Goal: Task Accomplishment & Management: Use online tool/utility

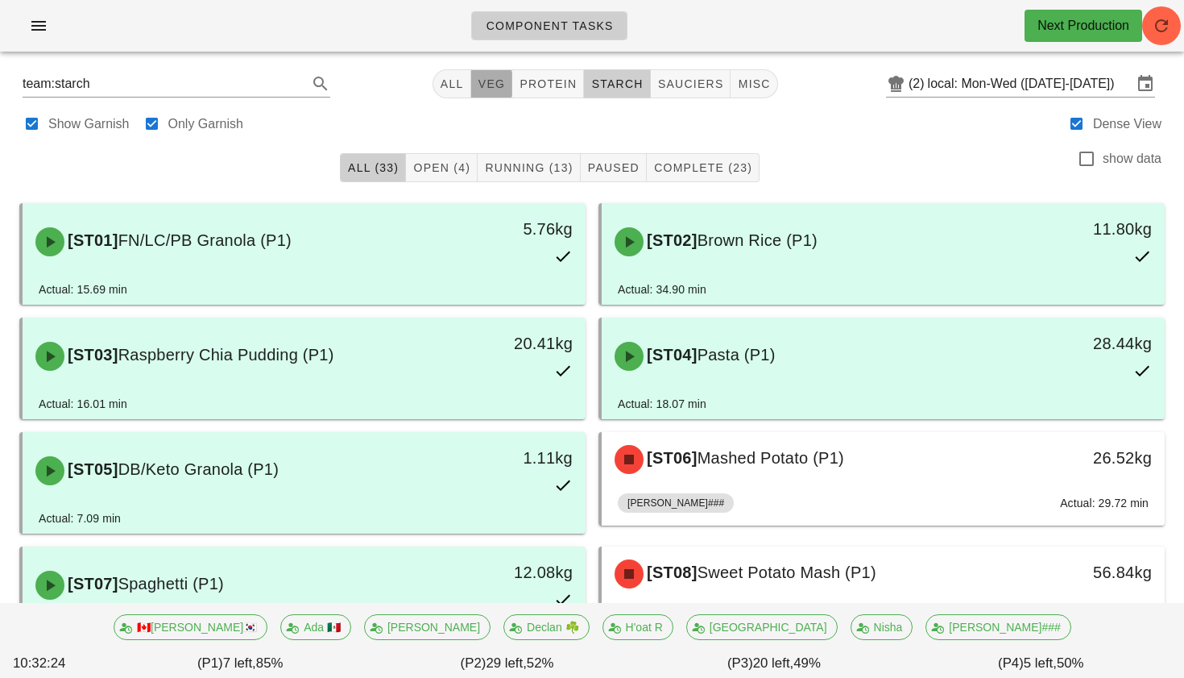
click at [489, 85] on span "veg" at bounding box center [492, 83] width 28 height 13
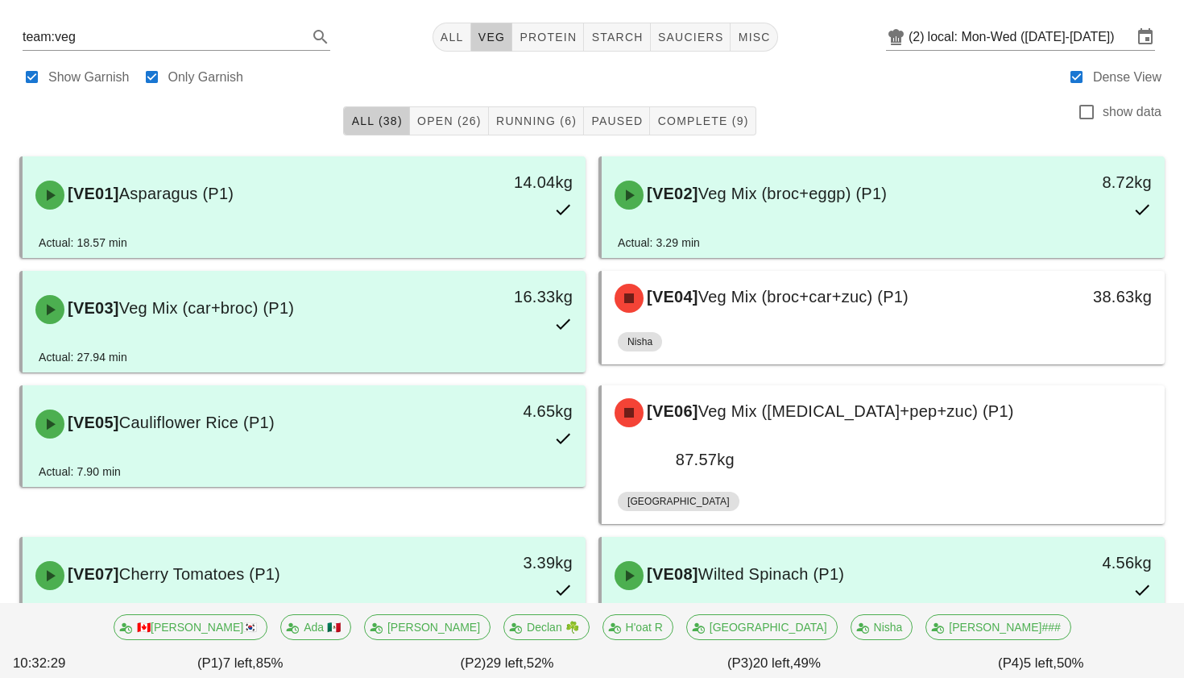
scroll to position [52, 0]
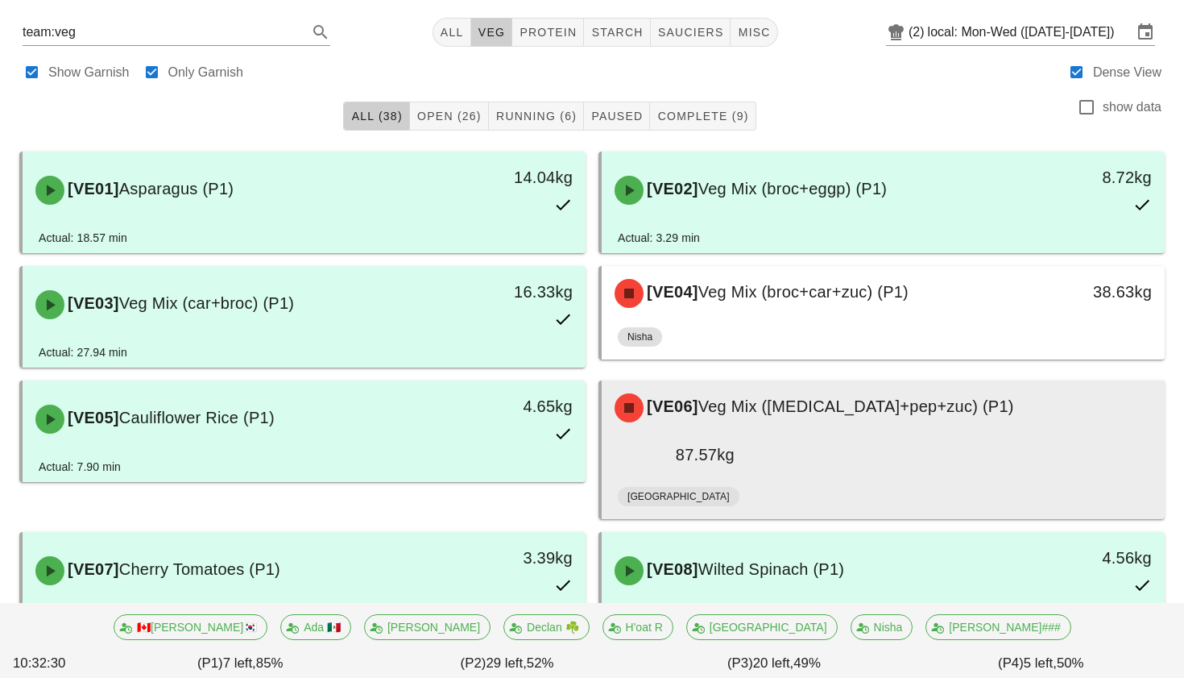
click at [744, 480] on div "Milan" at bounding box center [883, 499] width 531 height 39
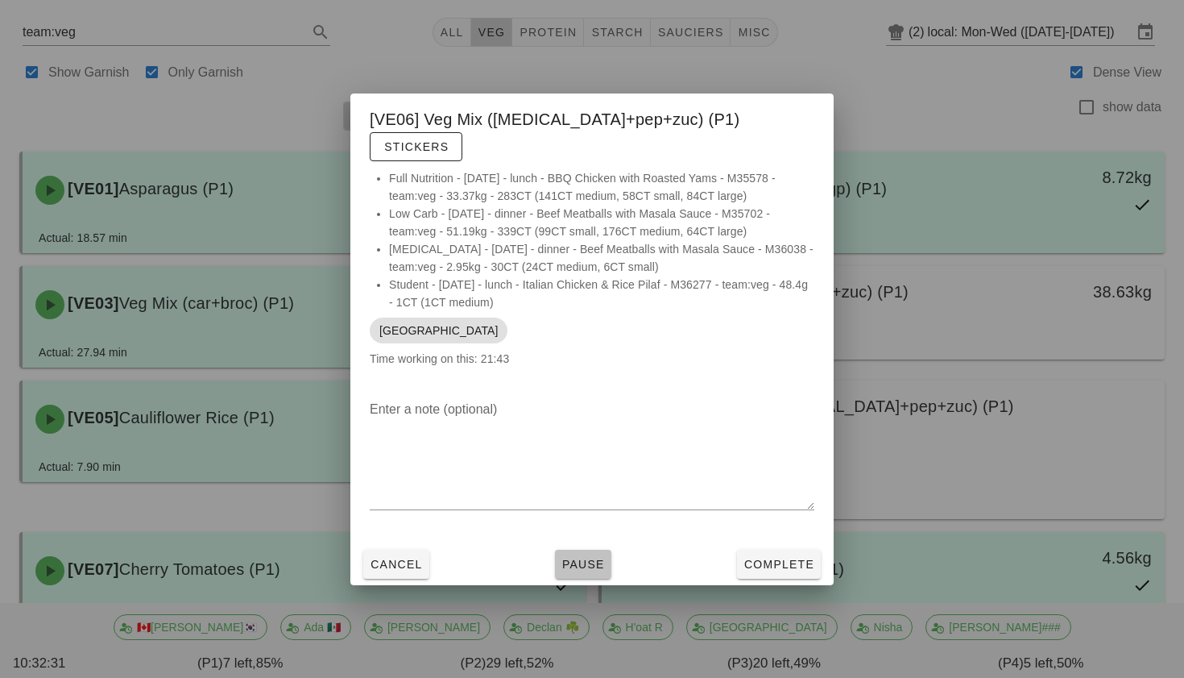
click at [579, 558] on span "Pause" at bounding box center [584, 564] width 44 height 13
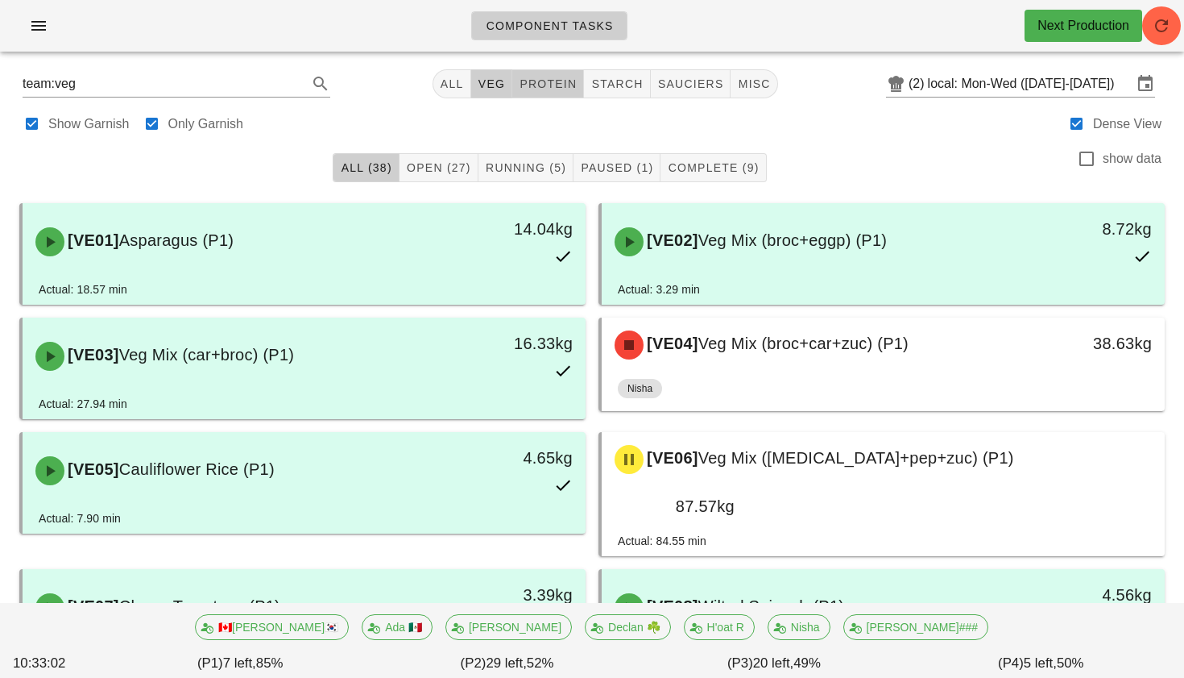
click at [554, 80] on span "protein" at bounding box center [548, 83] width 58 height 13
type input "team:protein"
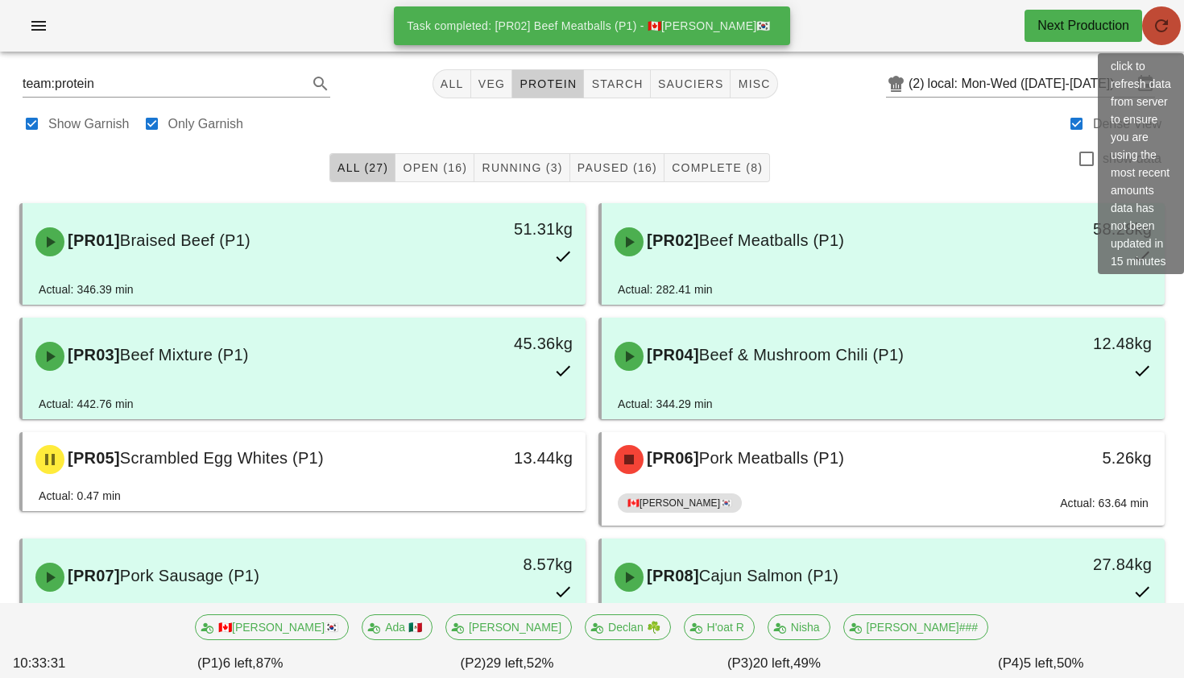
click at [1158, 24] on icon "button" at bounding box center [1161, 25] width 19 height 19
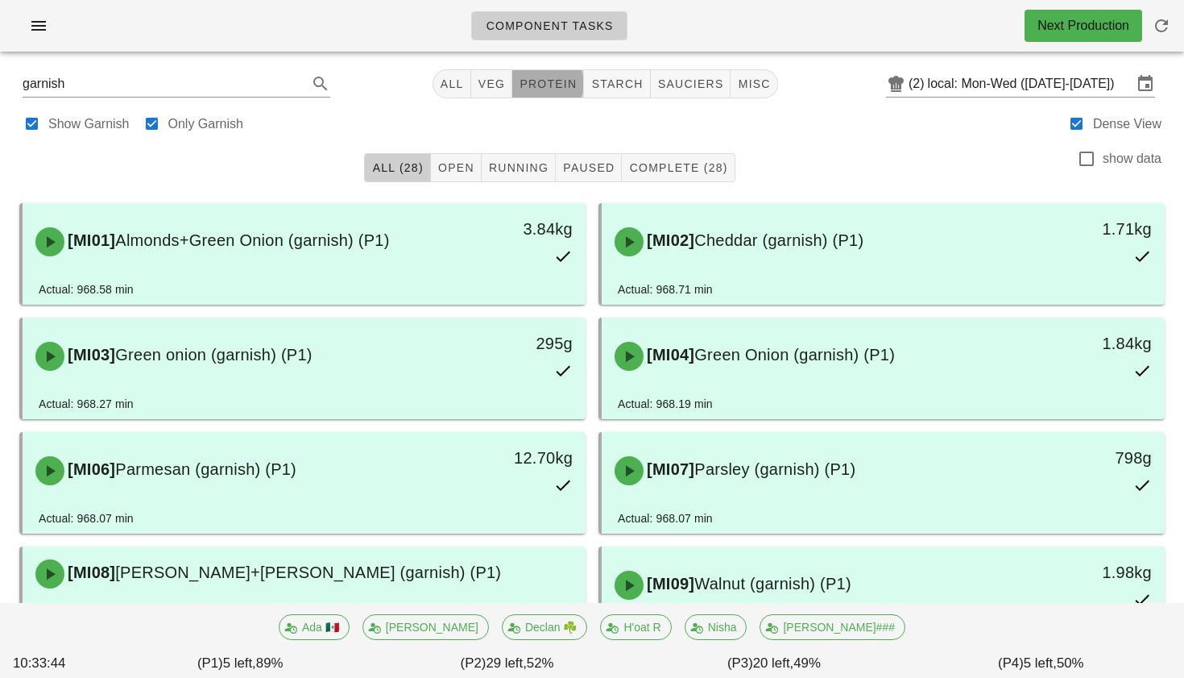
click at [562, 75] on button "protein" at bounding box center [548, 83] width 72 height 29
type input "team:protein"
